Goal: Find specific page/section: Find specific page/section

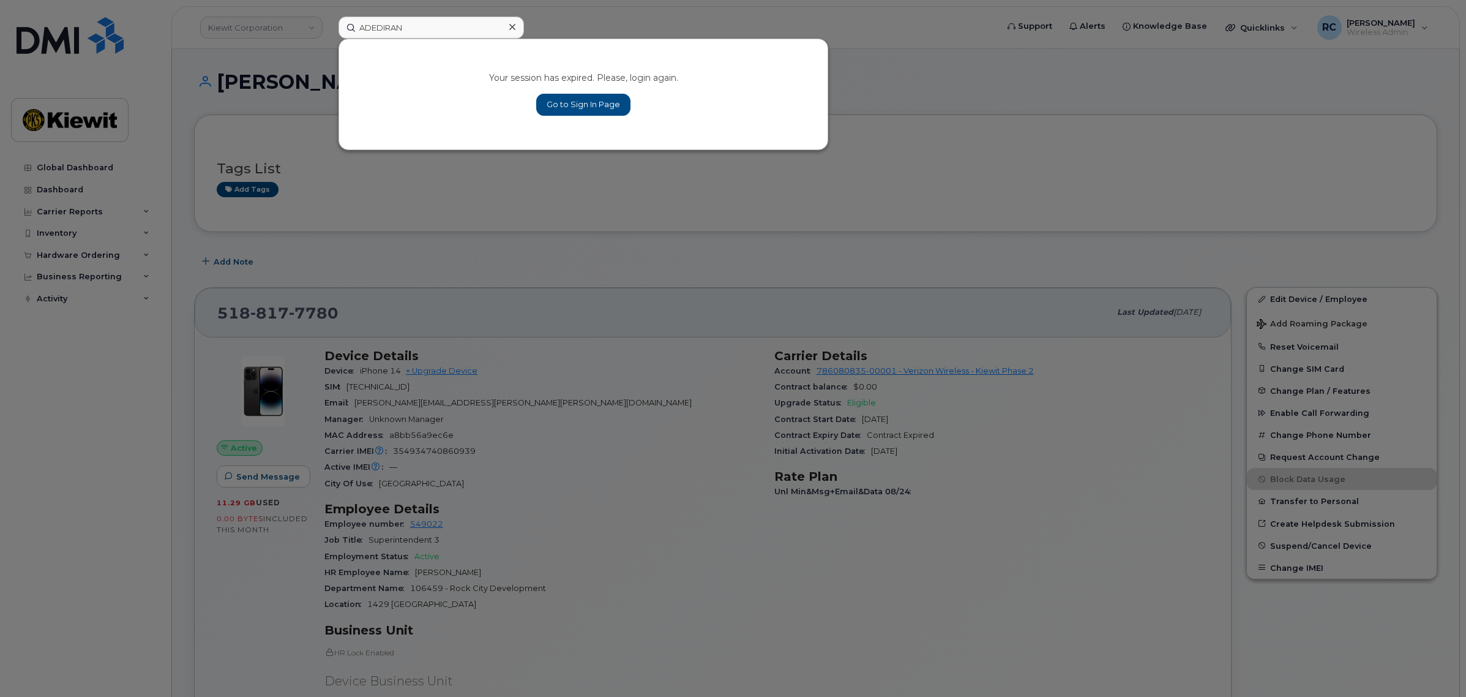
type input "ADEDIRAN"
click at [568, 104] on link "Go to Sign In Page" at bounding box center [583, 105] width 94 height 22
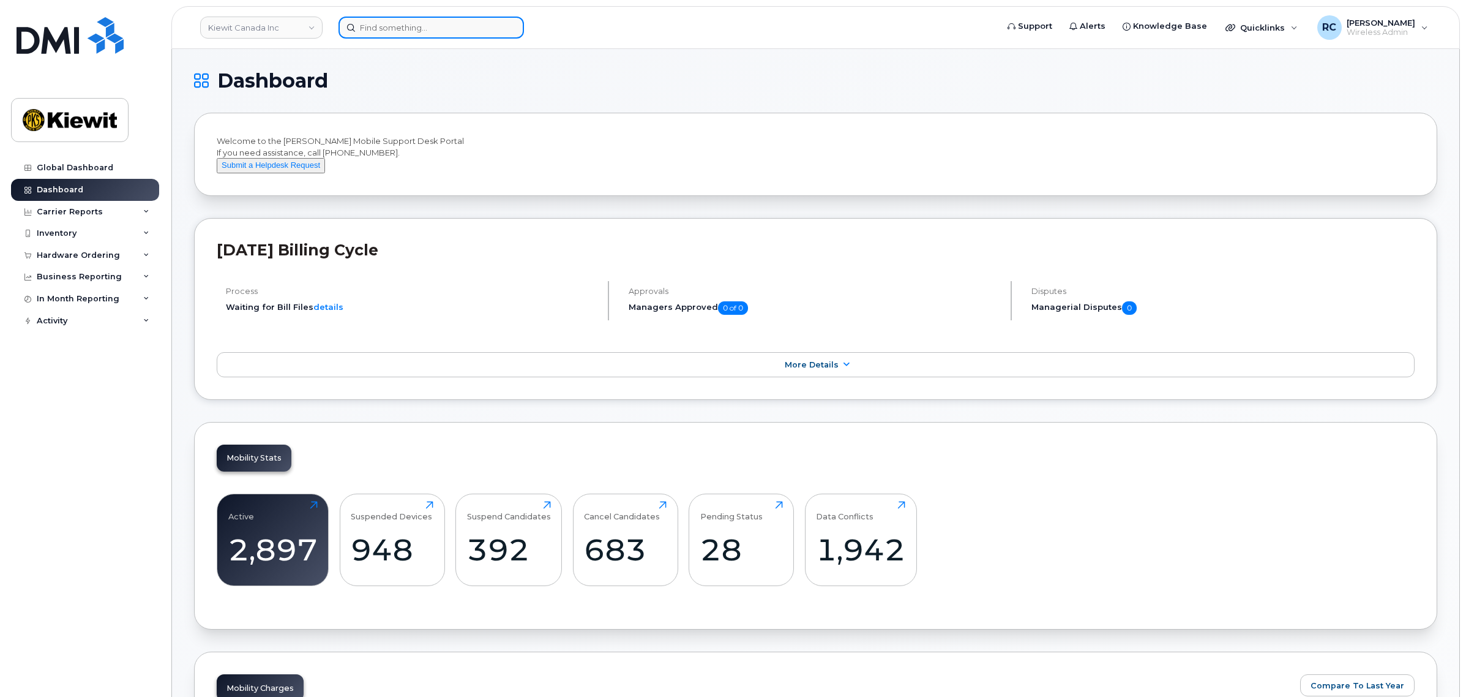
click at [429, 32] on input at bounding box center [432, 28] width 186 height 22
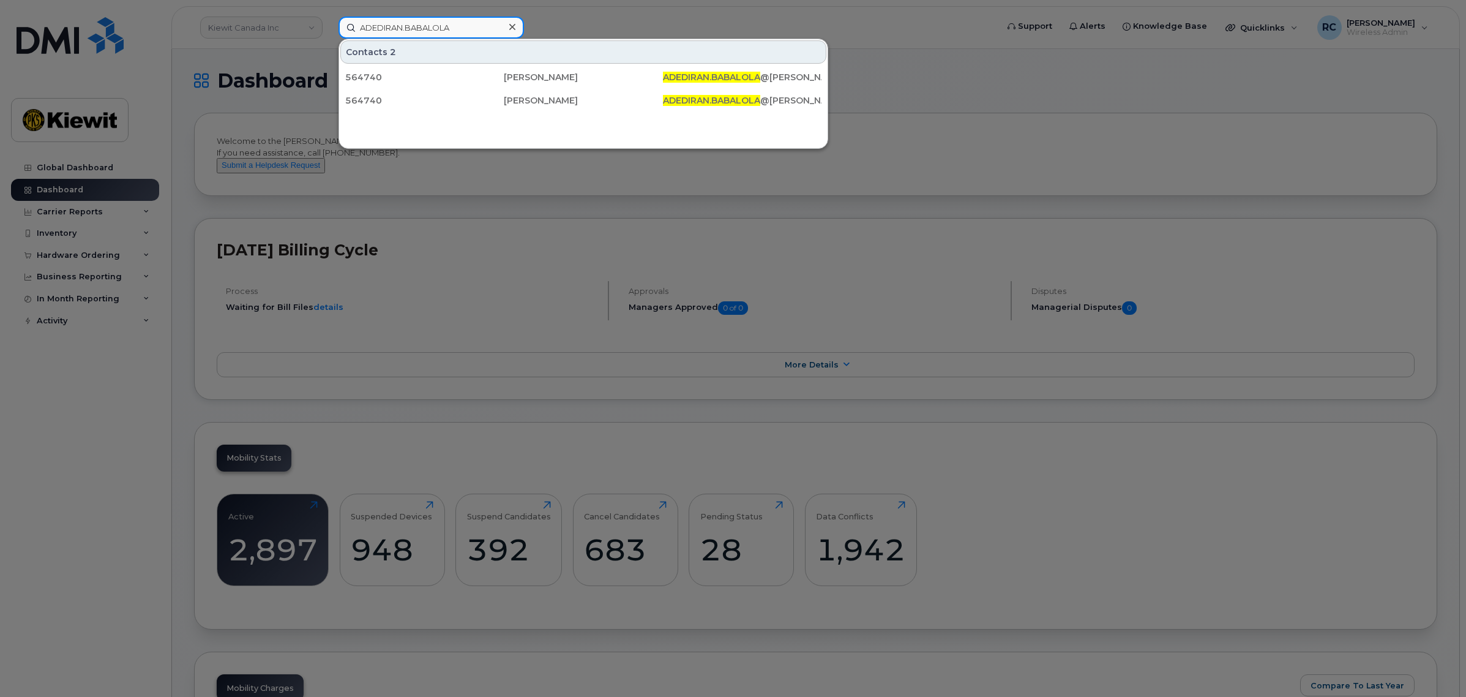
drag, startPoint x: 457, startPoint y: 28, endPoint x: 50, endPoint y: 43, distance: 408.1
click at [329, 39] on div "ADEDIRAN.BABALOLA Contacts 2 564740 [PERSON_NAME] [PERSON_NAME].[PERSON_NAME] @…" at bounding box center [664, 28] width 670 height 22
type input "MOHSEN.Z"
